Goal: Navigation & Orientation: Find specific page/section

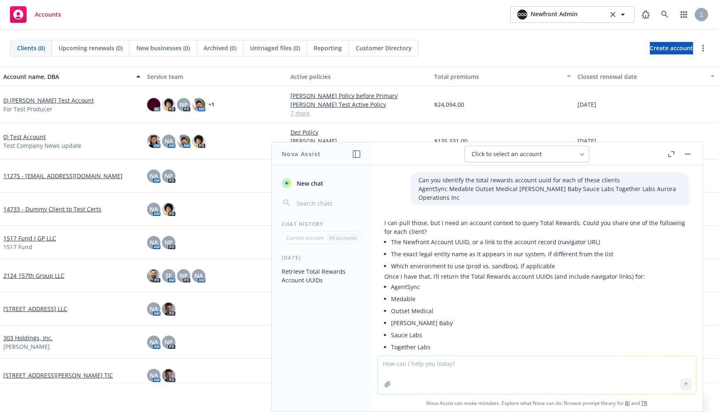
scroll to position [237, 0]
